Goal: Register for event/course

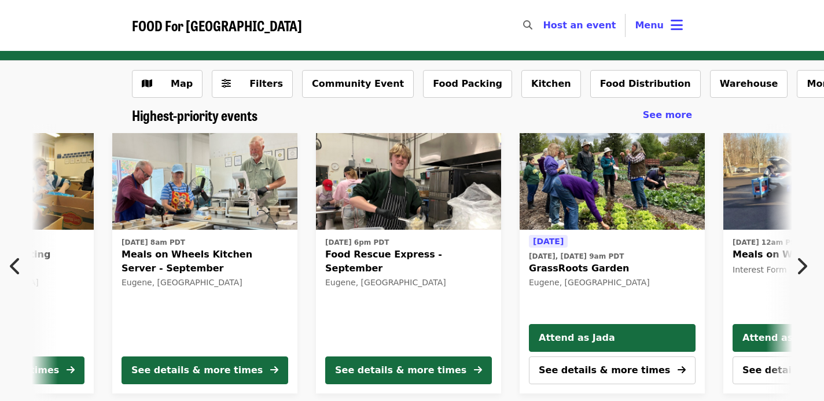
scroll to position [0, 419]
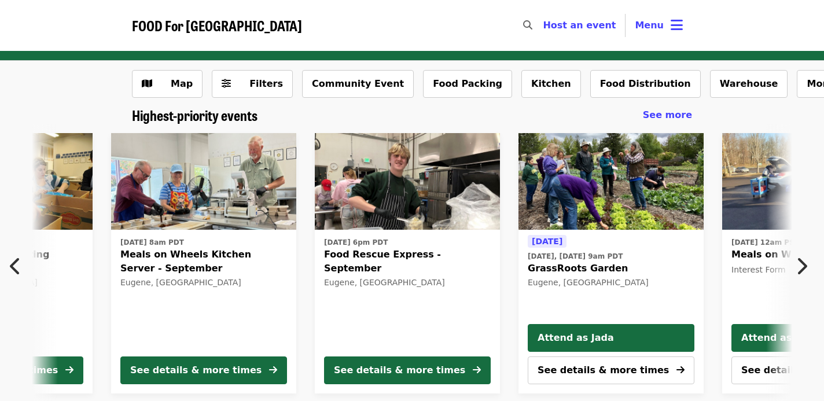
click at [395, 193] on img at bounding box center [407, 181] width 185 height 97
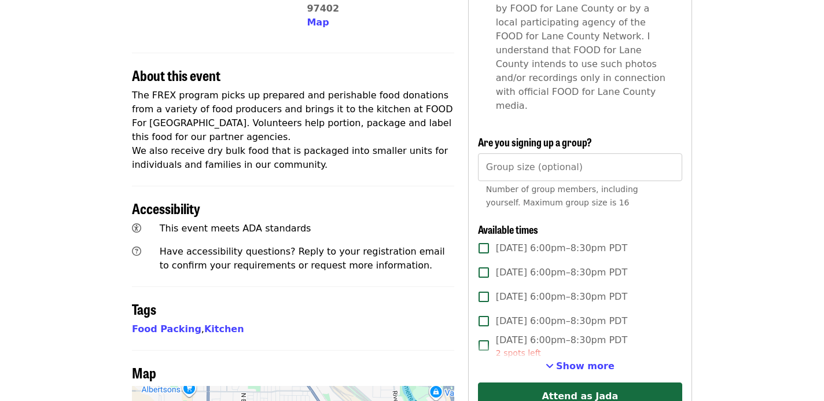
scroll to position [373, 0]
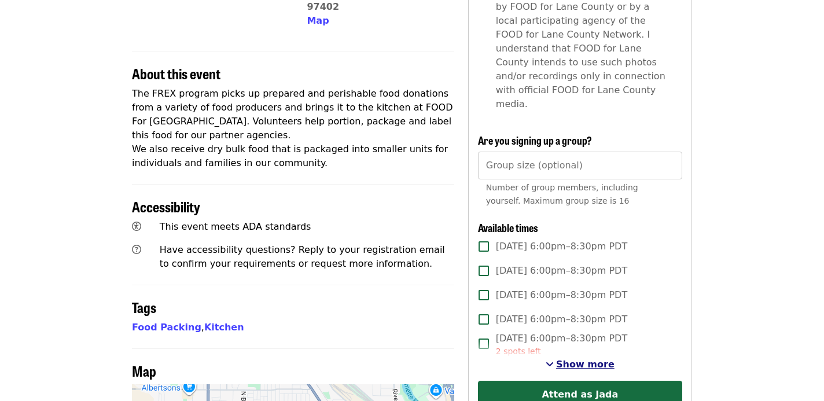
click at [563, 359] on span "Show more" at bounding box center [585, 364] width 58 height 11
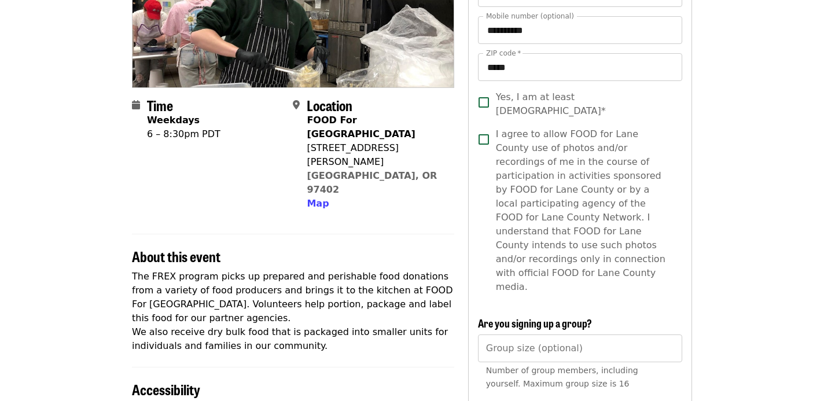
scroll to position [0, 0]
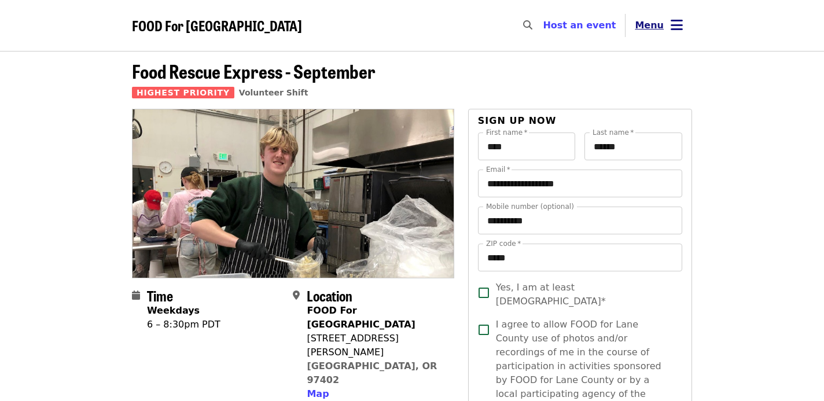
click at [674, 22] on icon "bars icon" at bounding box center [677, 25] width 12 height 17
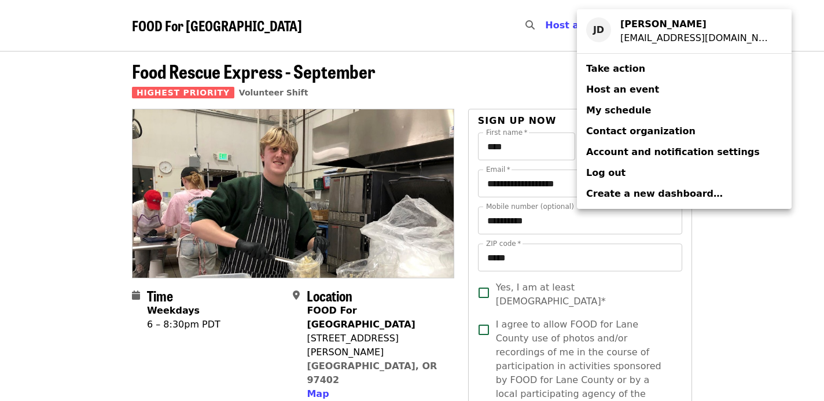
click at [622, 112] on span "My schedule" at bounding box center [618, 110] width 65 height 11
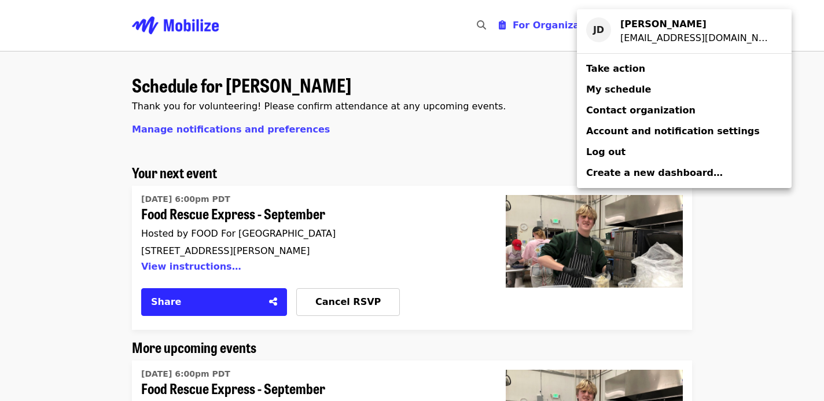
click at [439, 157] on div "Account menu" at bounding box center [412, 200] width 824 height 401
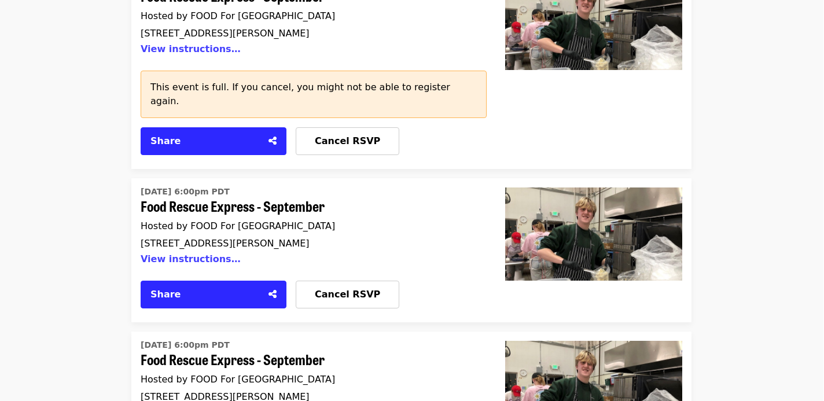
scroll to position [551, 1]
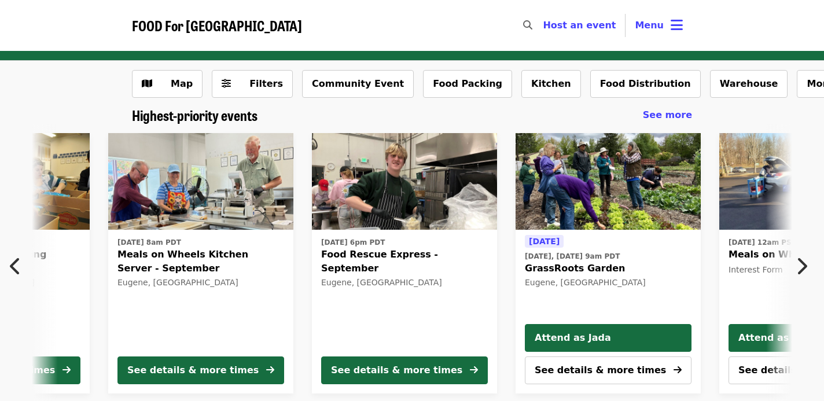
scroll to position [0, 419]
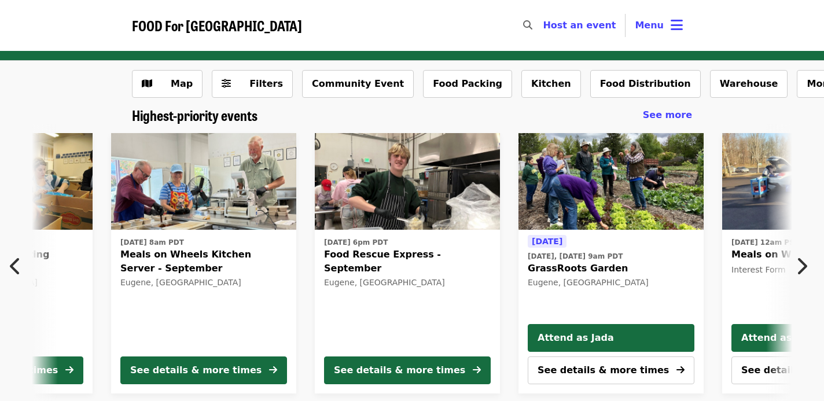
click at [434, 215] on img at bounding box center [407, 181] width 185 height 97
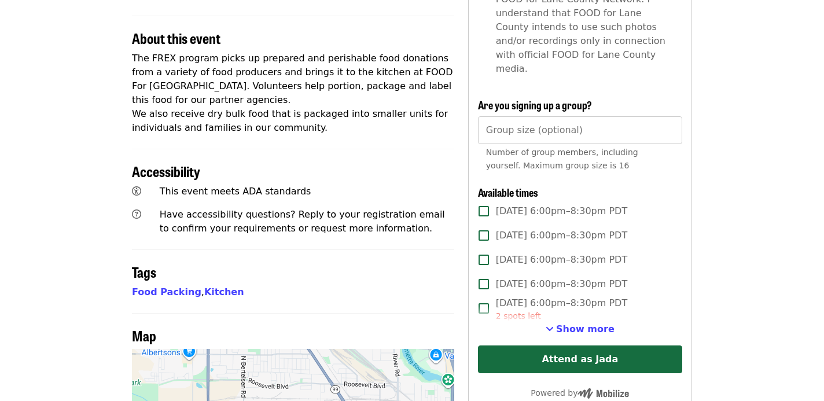
scroll to position [414, 0]
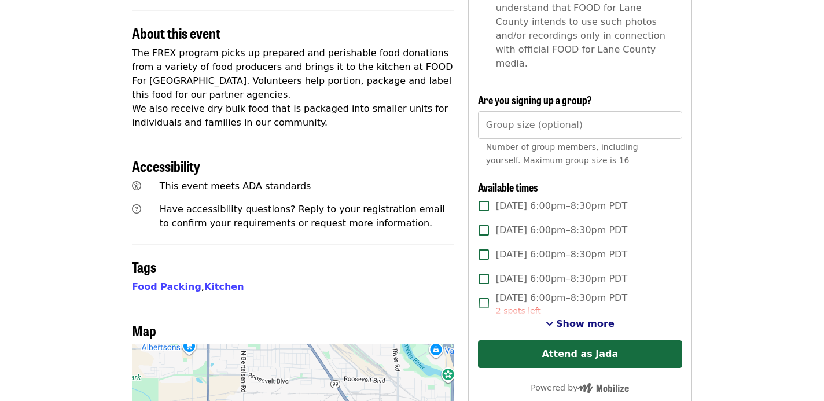
click at [573, 318] on span "Show more" at bounding box center [585, 323] width 58 height 11
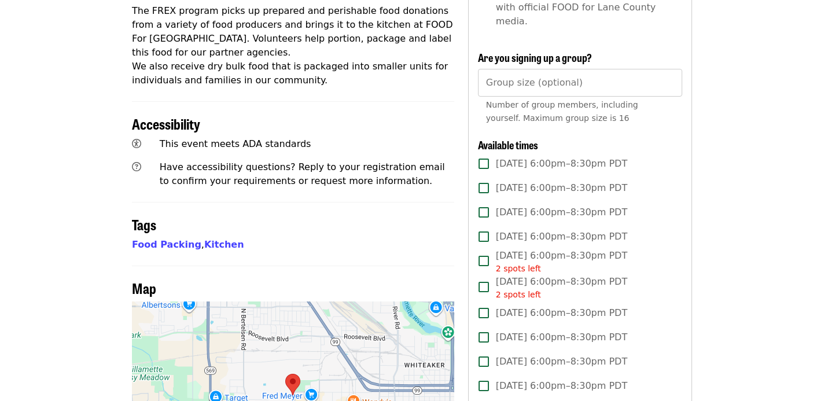
scroll to position [465, 0]
